Goal: Information Seeking & Learning: Check status

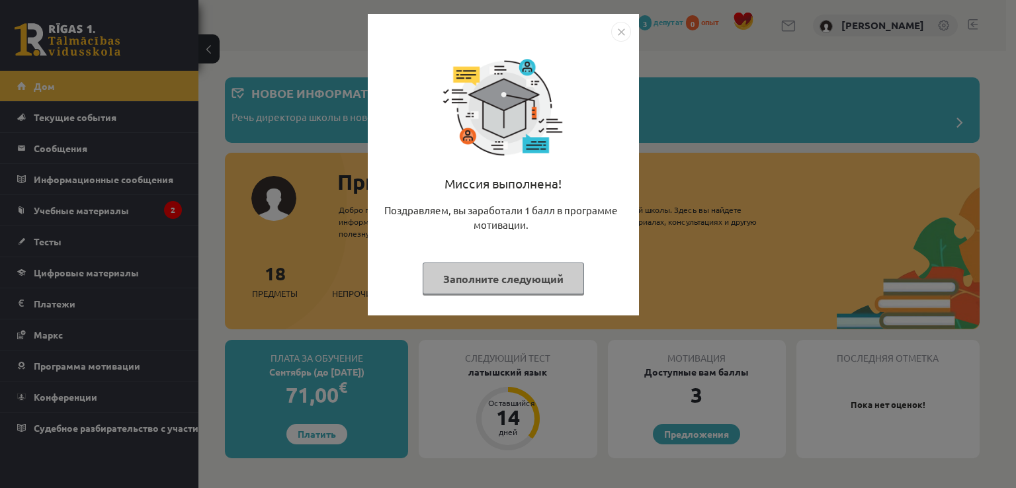
click at [98, 202] on div "Миссия выполнена! Поздравляем, вы заработали 1 балл в программе мотивации. Запо…" at bounding box center [508, 244] width 1016 height 488
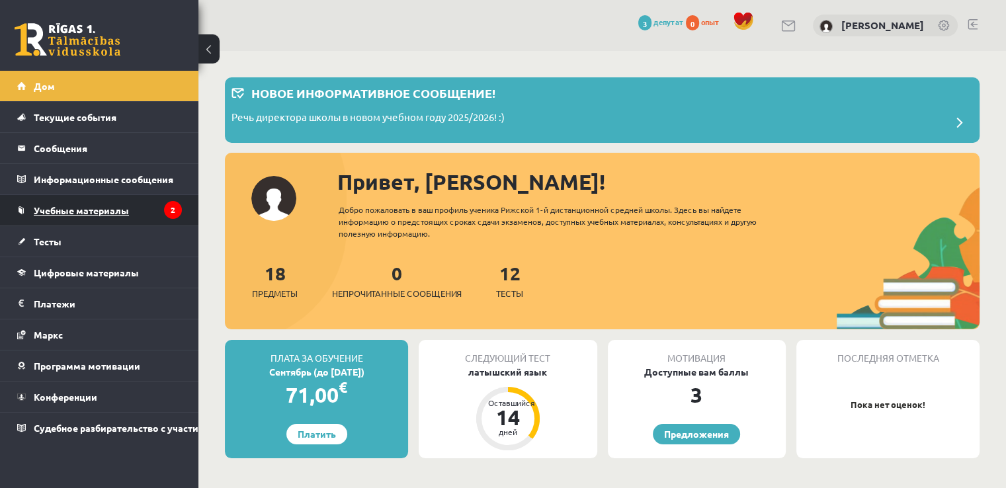
click at [123, 212] on font "Учебные материалы" at bounding box center [81, 210] width 95 height 12
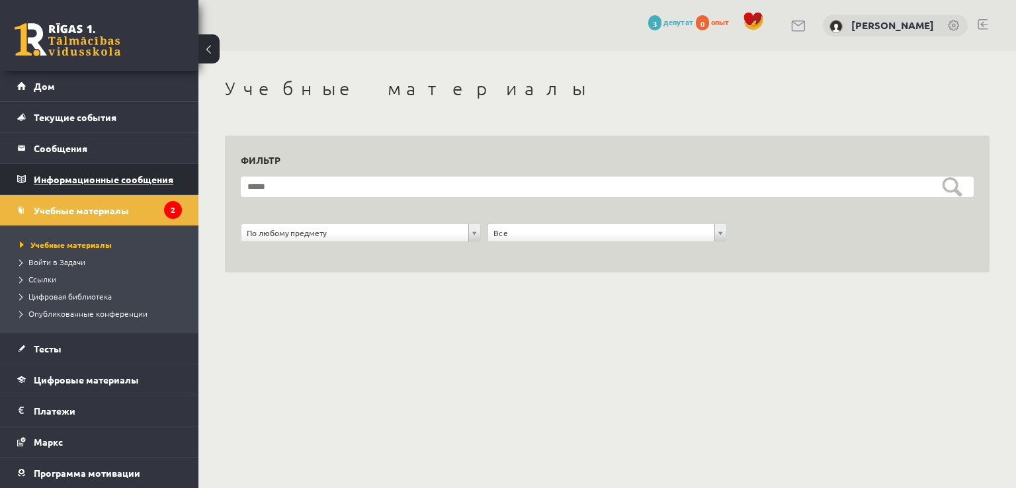
click at [114, 179] on font "Информационные сообщения" at bounding box center [104, 179] width 140 height 12
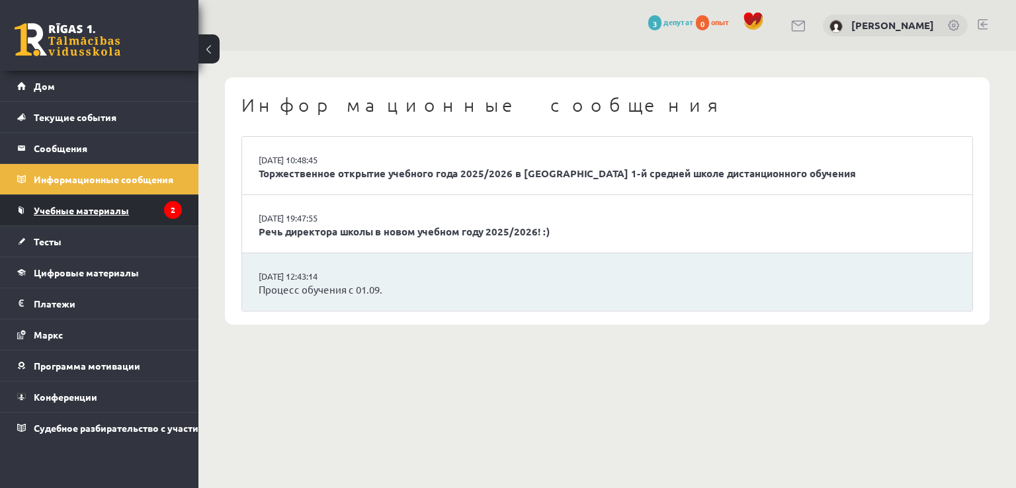
click at [109, 217] on link "Учебные материалы" at bounding box center [99, 210] width 165 height 30
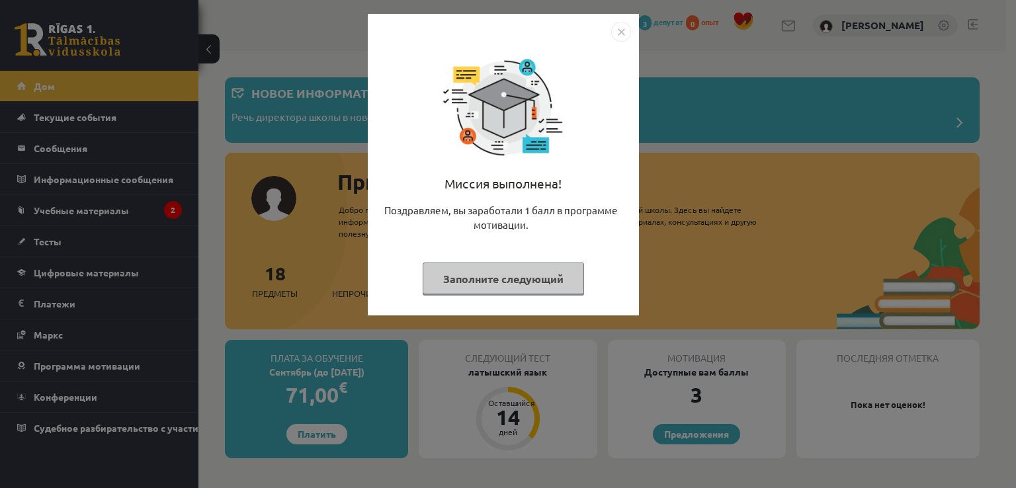
click at [253, 187] on div "Миссия выполнена! Поздравляем, вы заработали 1 балл в программе мотивации. Запо…" at bounding box center [508, 244] width 1016 height 488
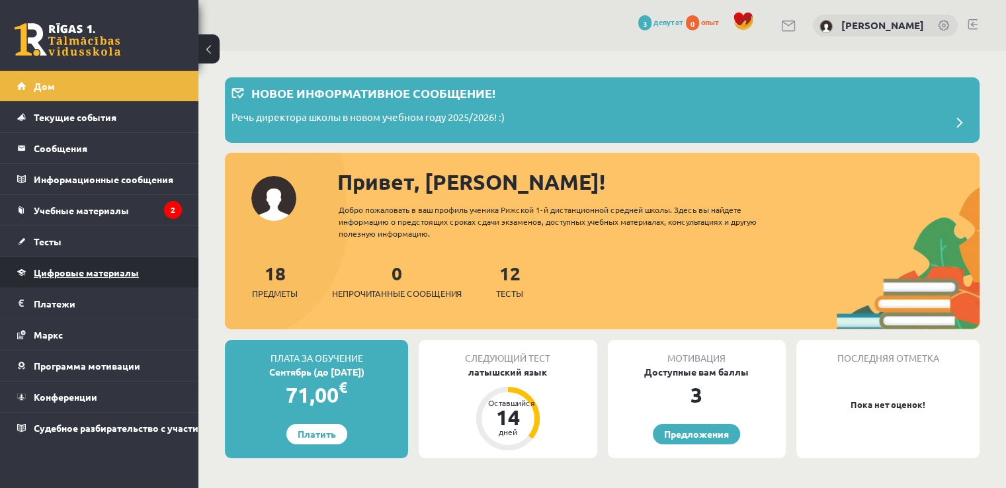
click at [89, 273] on font "Цифровые материалы" at bounding box center [86, 273] width 105 height 12
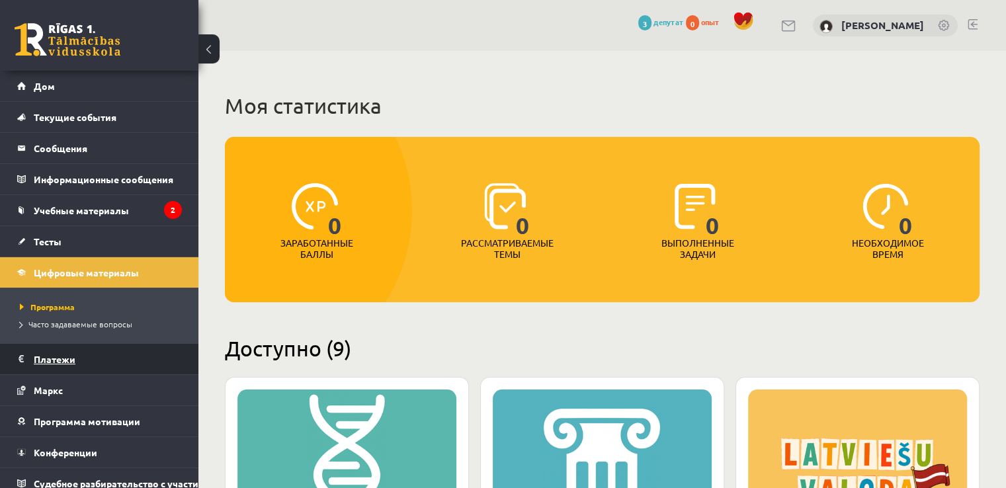
click at [63, 355] on font "Платежи" at bounding box center [55, 359] width 42 height 12
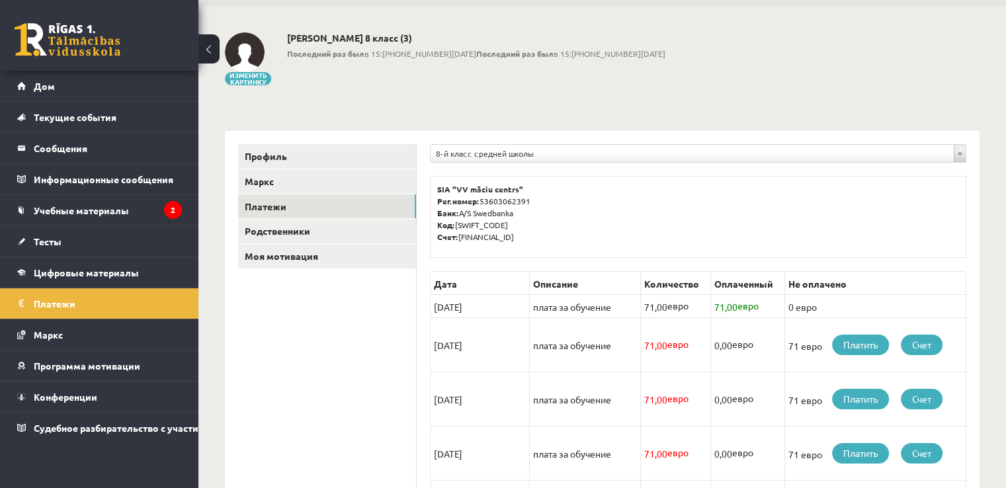
scroll to position [66, 0]
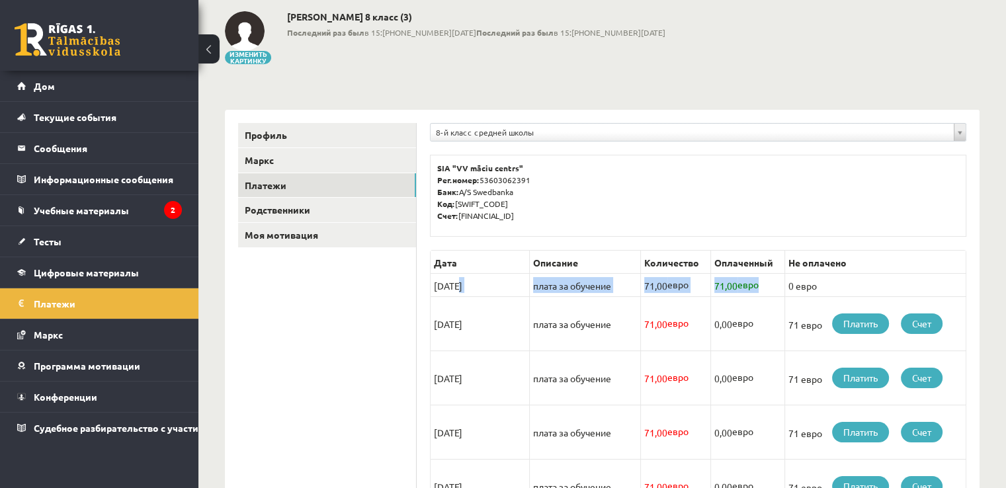
drag, startPoint x: 772, startPoint y: 278, endPoint x: 431, endPoint y: 284, distance: 340.6
click at [431, 284] on tr "[DATE] плата за обучение 71,00 евро 71,00 евро 0 евро" at bounding box center [699, 284] width 536 height 23
click at [846, 286] on td "0 евро" at bounding box center [875, 284] width 181 height 23
drag, startPoint x: 844, startPoint y: 285, endPoint x: 433, endPoint y: 290, distance: 410.7
click at [433, 290] on tr "[DATE] плата за обучение 71,00 евро 71,00 евро 0 евро" at bounding box center [699, 284] width 536 height 23
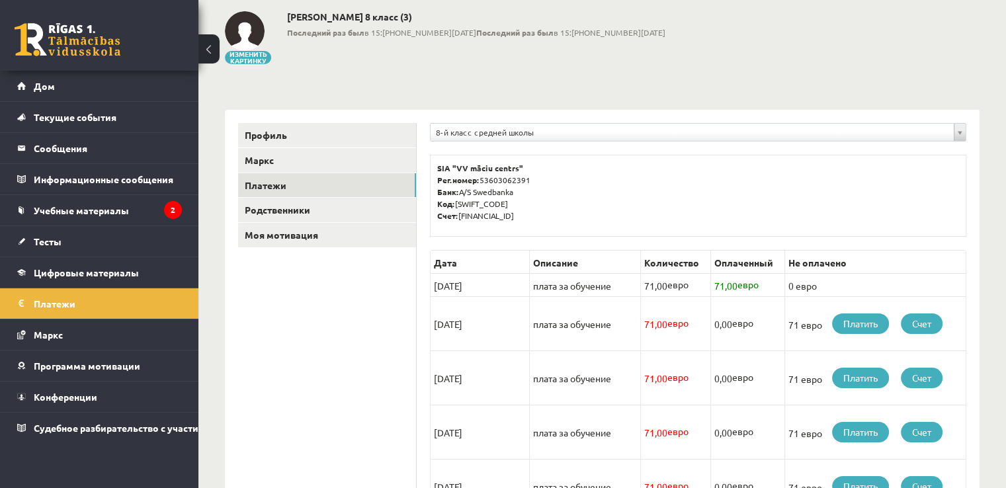
click at [444, 331] on td "[DATE]" at bounding box center [480, 323] width 99 height 54
click at [141, 211] on link "Учебные материалы" at bounding box center [99, 210] width 165 height 30
